Goal: Information Seeking & Learning: Learn about a topic

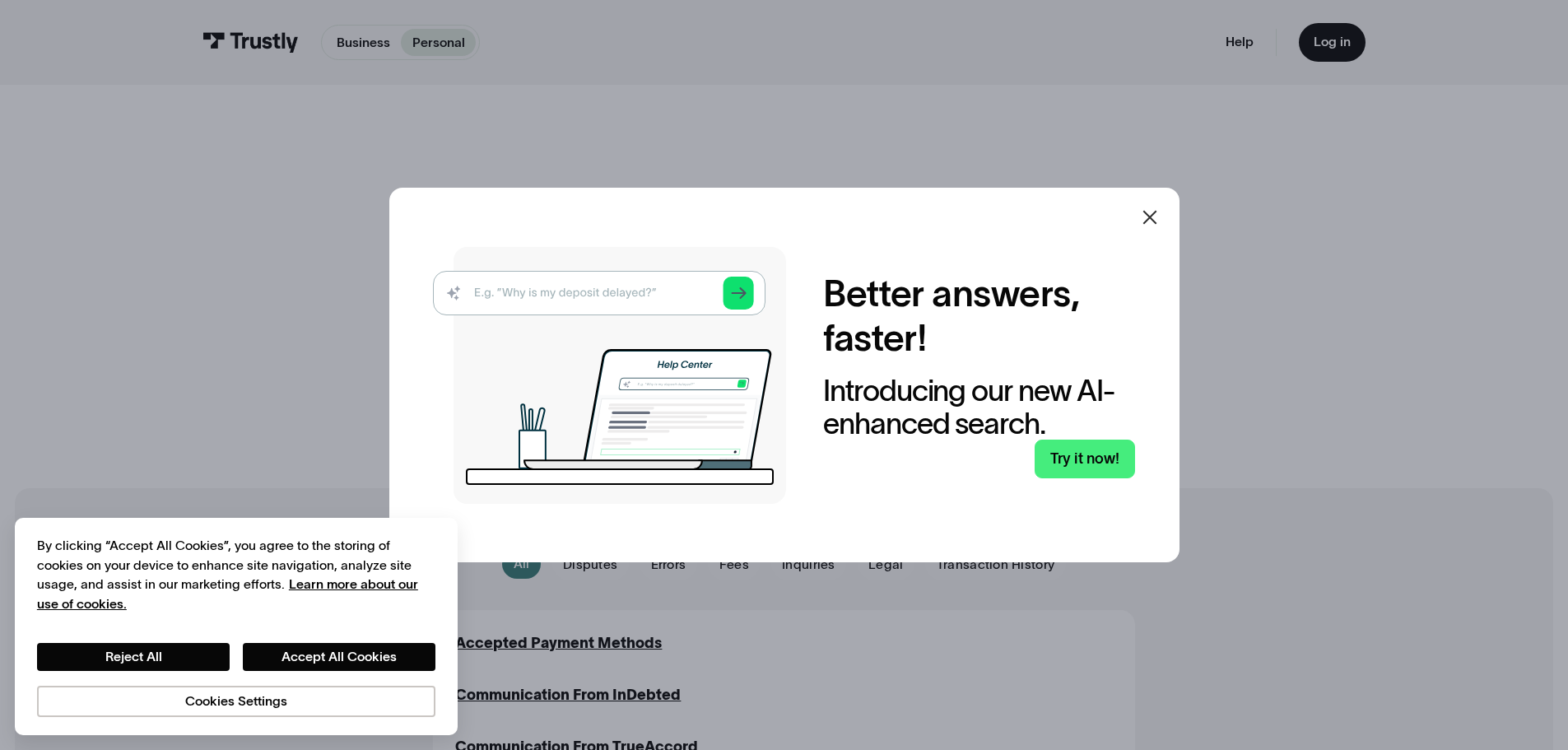
click at [1152, 218] on icon at bounding box center [1149, 217] width 20 height 20
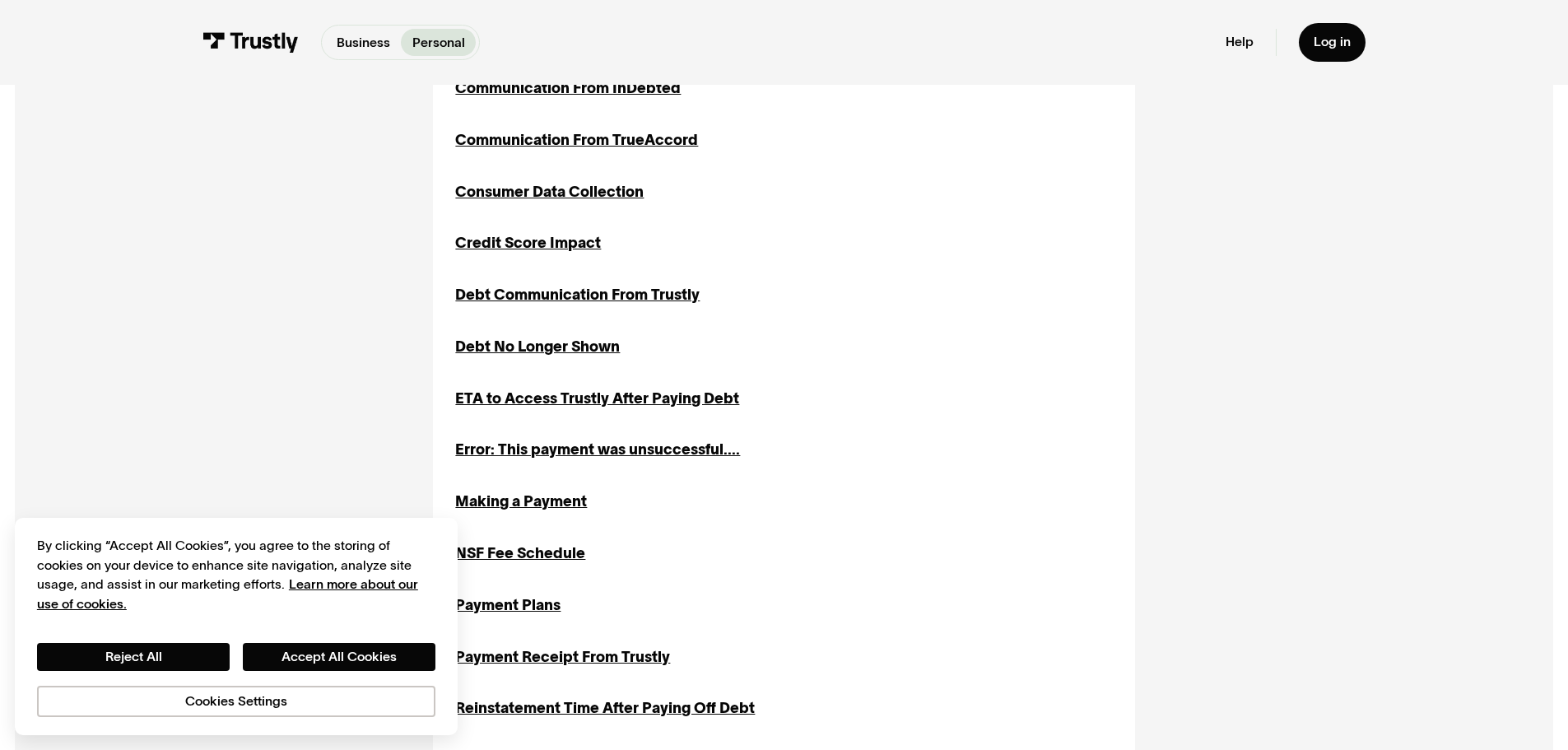
scroll to position [576, 0]
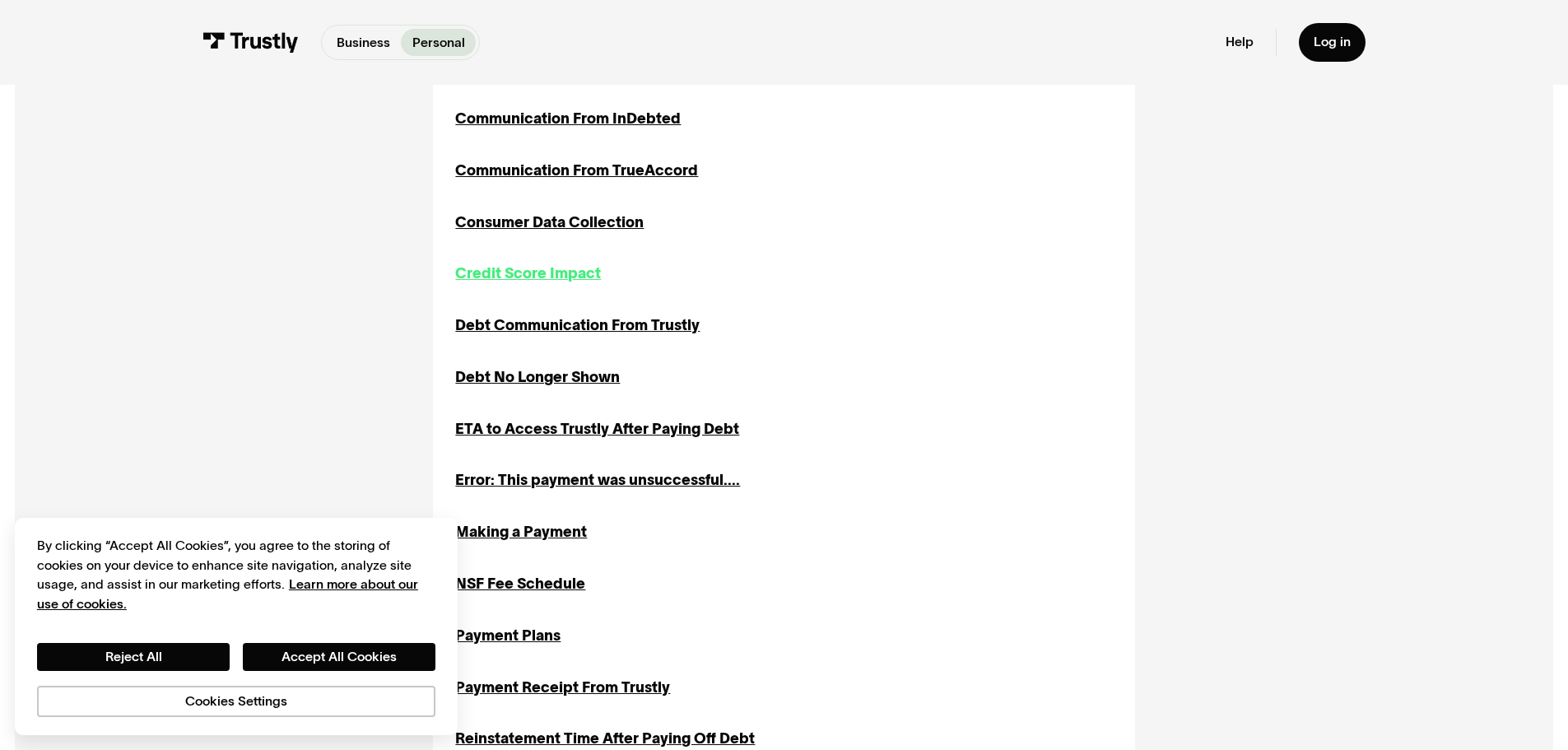
click at [538, 272] on div "Credit Score Impact" at bounding box center [528, 274] width 146 height 22
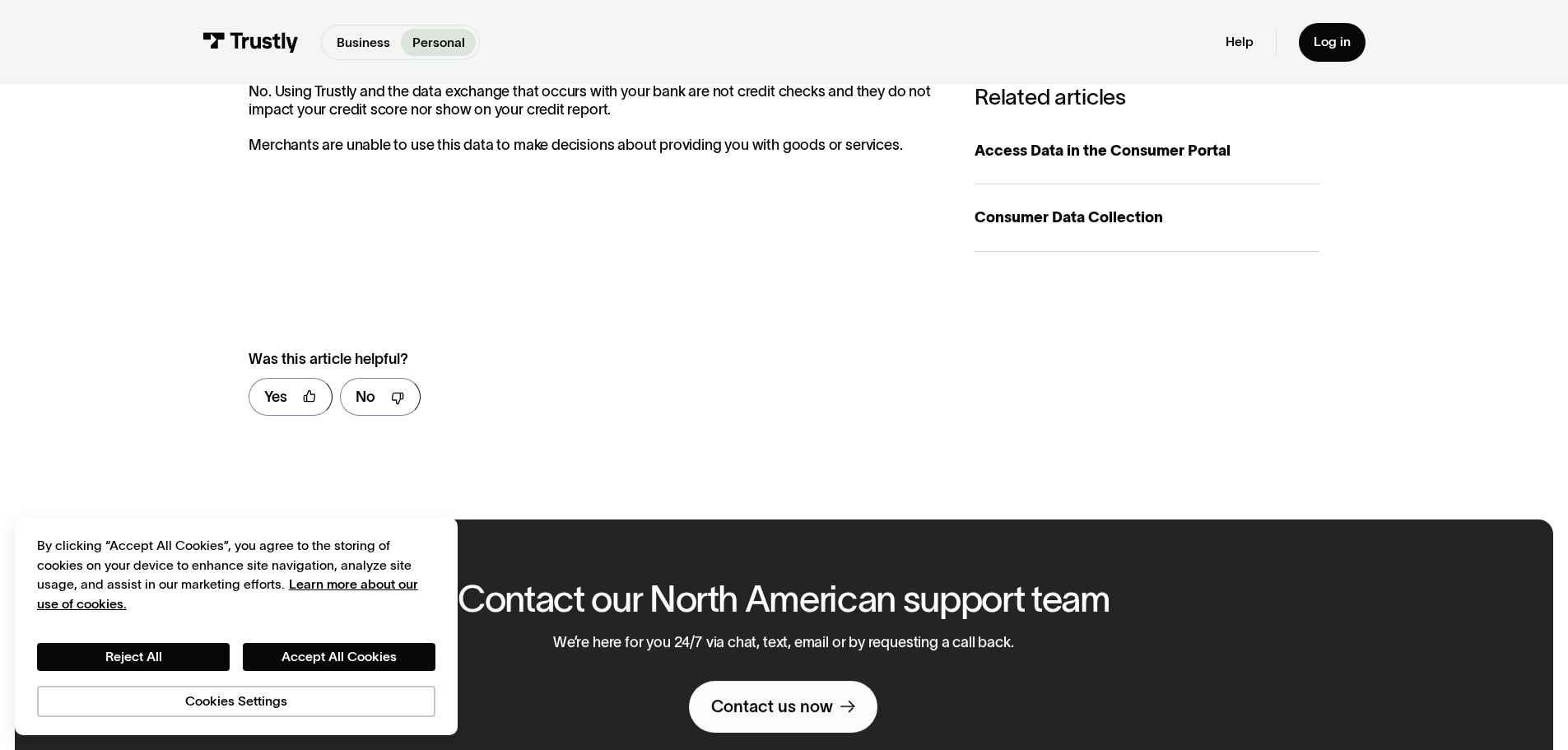
scroll to position [165, 0]
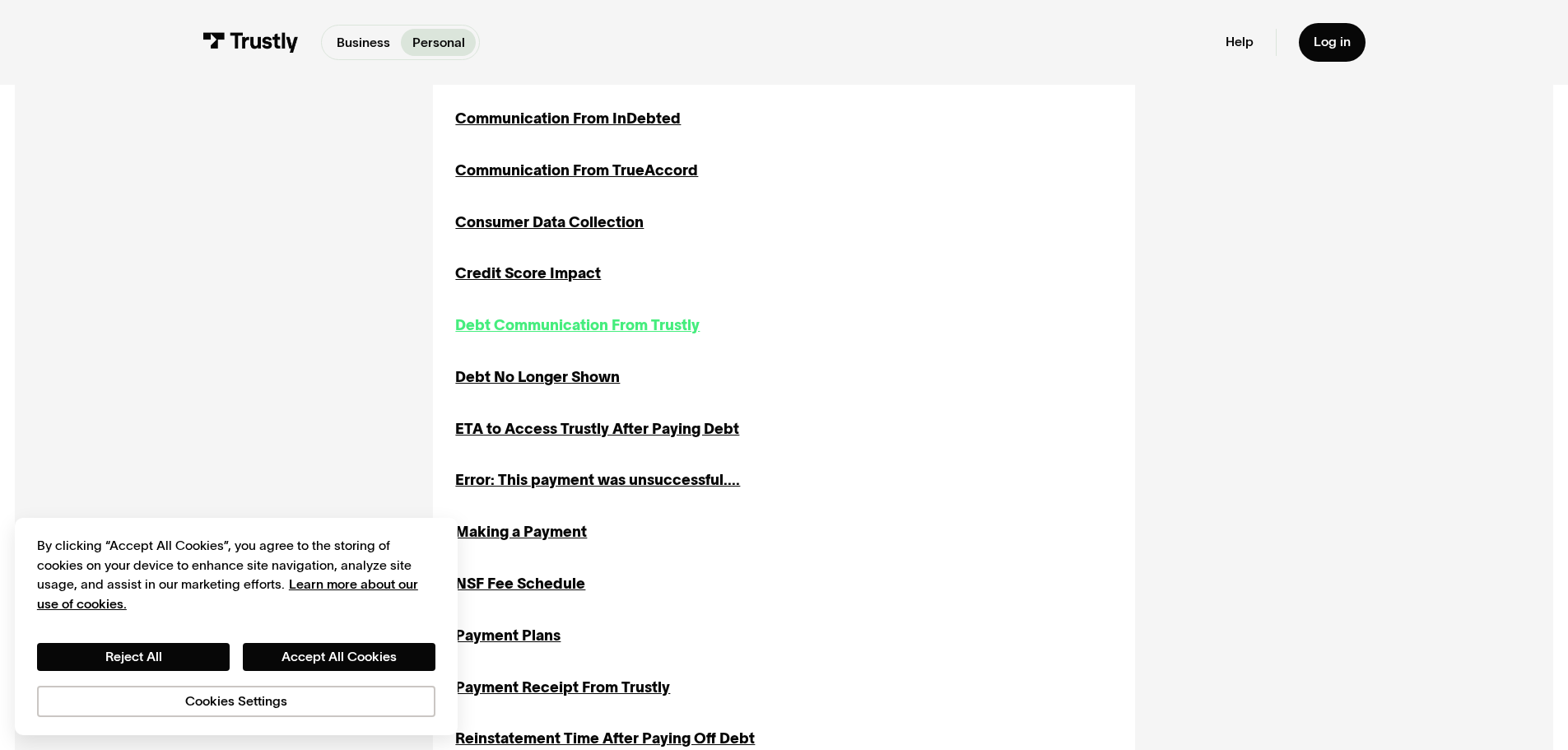
click at [617, 322] on div "Debt Communication From Trustly" at bounding box center [577, 325] width 244 height 22
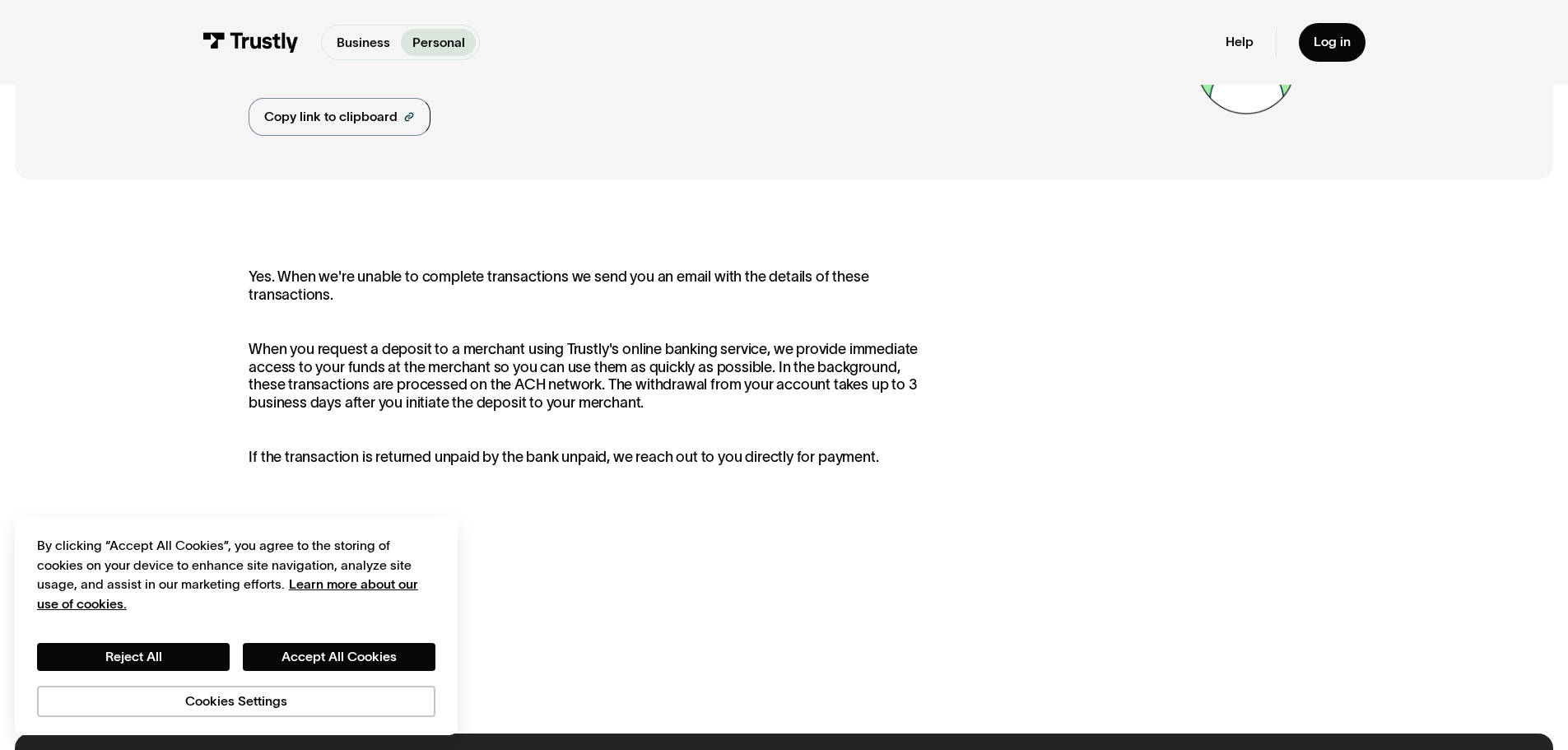
scroll to position [165, 0]
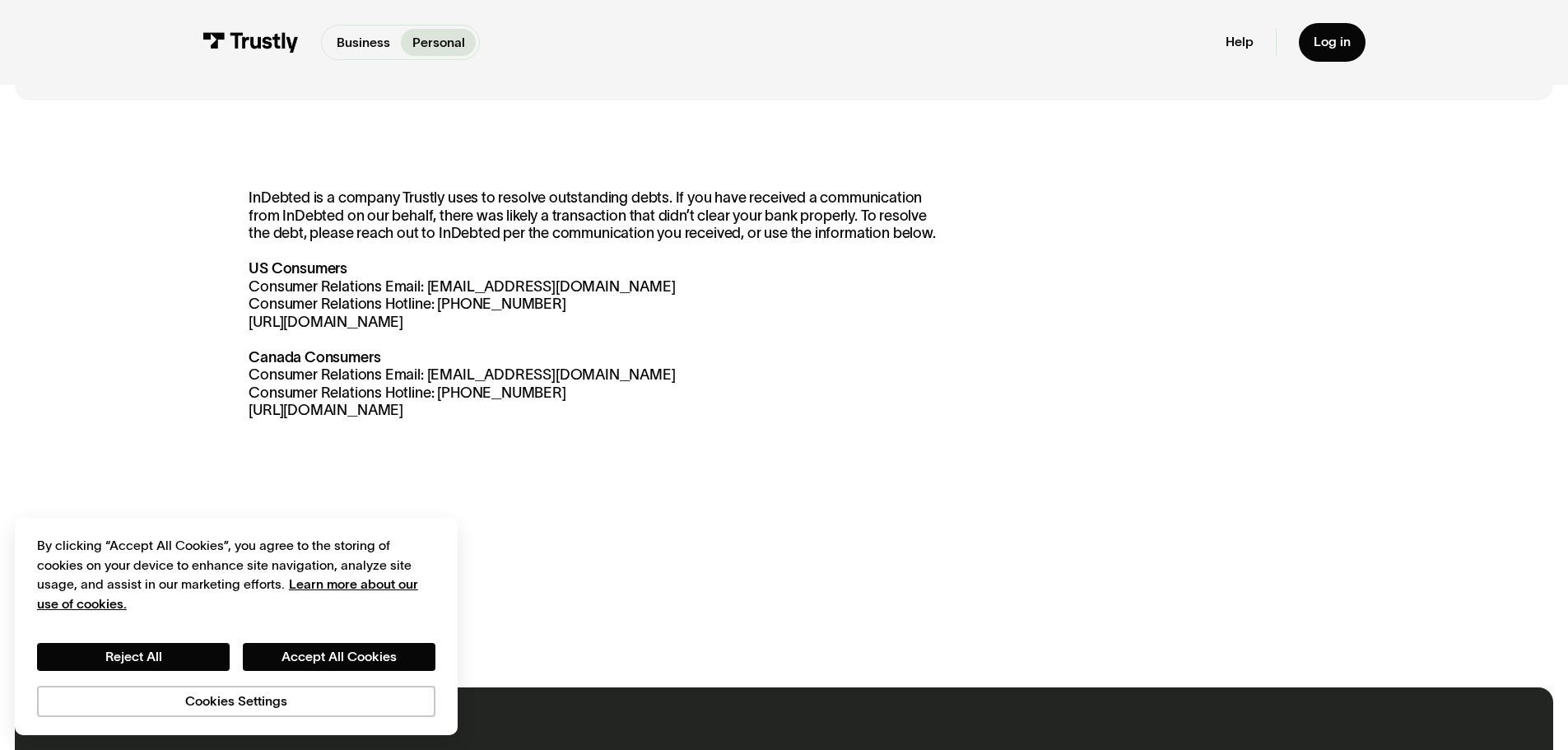
scroll to position [247, 0]
